Goal: Answer question/provide support

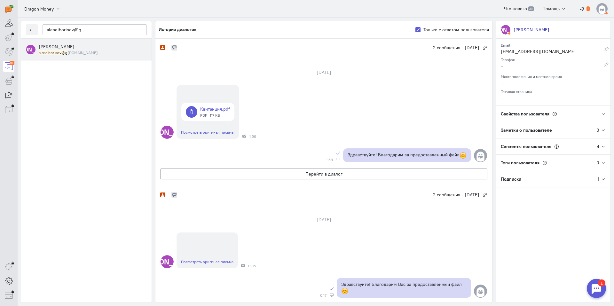
scroll to position [190, 0]
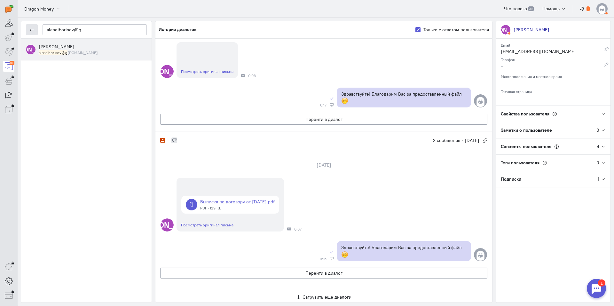
click at [31, 27] on button "button" at bounding box center [32, 29] width 12 height 11
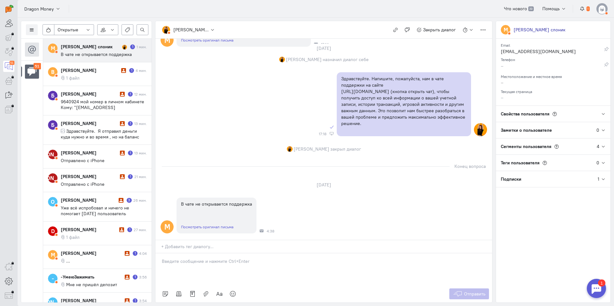
scroll to position [124, 0]
click at [33, 29] on icon at bounding box center [31, 30] width 5 height 5
click at [53, 43] on span "Список пользователей" at bounding box center [62, 43] width 48 height 6
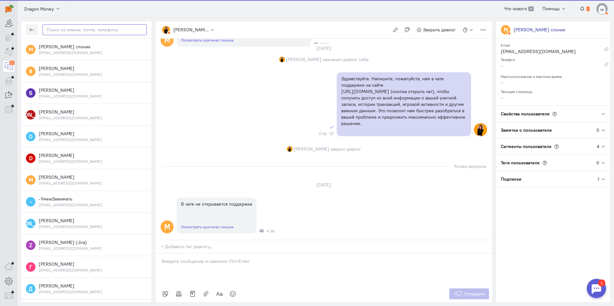
click at [94, 31] on input "text" at bounding box center [95, 29] width 104 height 11
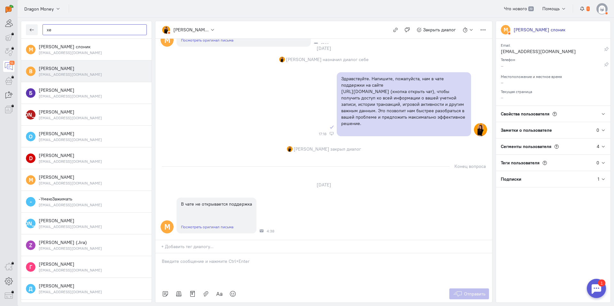
type input "xe"
click at [60, 73] on small "[EMAIL_ADDRESS][DOMAIN_NAME]" at bounding box center [70, 74] width 63 height 5
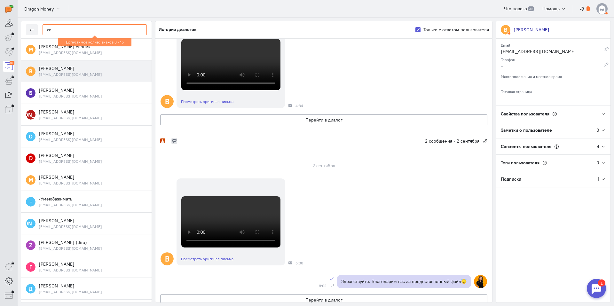
scroll to position [160, 0]
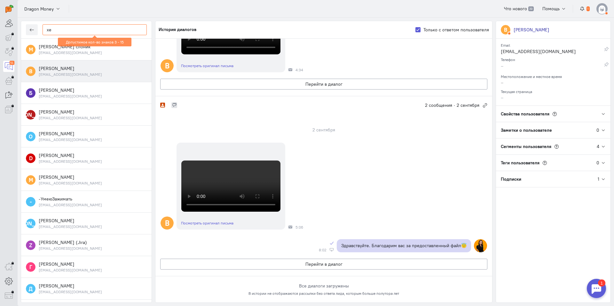
click at [244, 54] on video at bounding box center [230, 28] width 99 height 51
copy p "Здравствуйте. Благодарим вас за предоставленный файл😇"
drag, startPoint x: 465, startPoint y: 246, endPoint x: 339, endPoint y: 246, distance: 125.8
click at [339, 246] on div "Здравствуйте. Благодарим вас за предоставленный файл😇" at bounding box center [404, 245] width 134 height 13
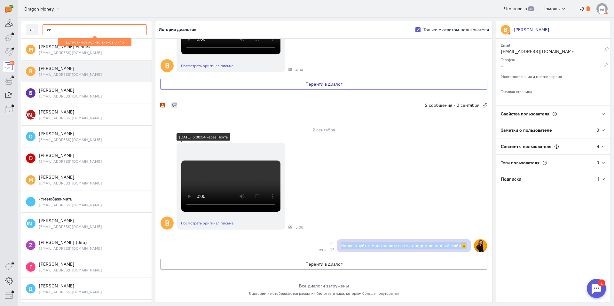
scroll to position [252, 0]
click at [298, 90] on button "Перейти в диалог" at bounding box center [323, 84] width 327 height 11
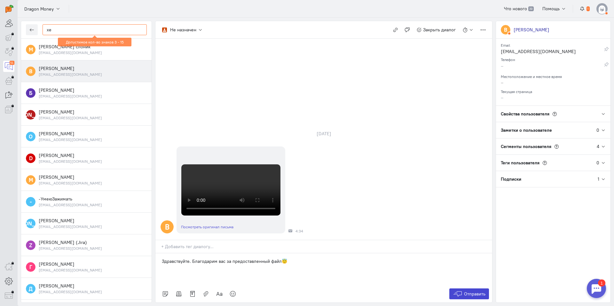
click at [470, 296] on span "Отправить" at bounding box center [474, 294] width 21 height 6
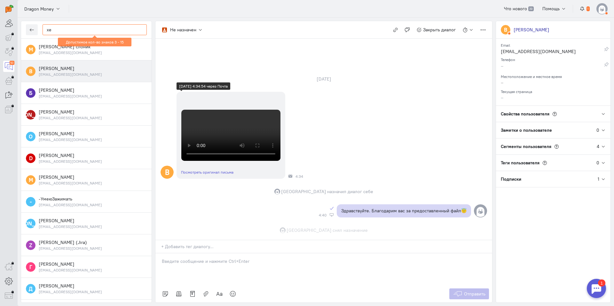
scroll to position [202, 0]
